Goal: Information Seeking & Learning: Learn about a topic

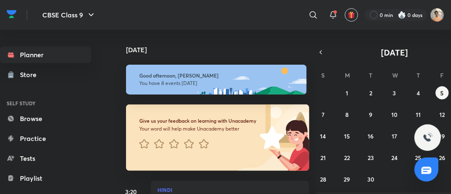
scroll to position [144, 0]
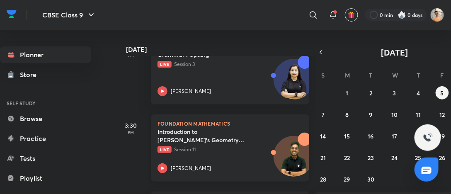
click at [241, 166] on div "[PERSON_NAME]" at bounding box center [221, 168] width 127 height 10
